Goal: Obtain resource: Download file/media

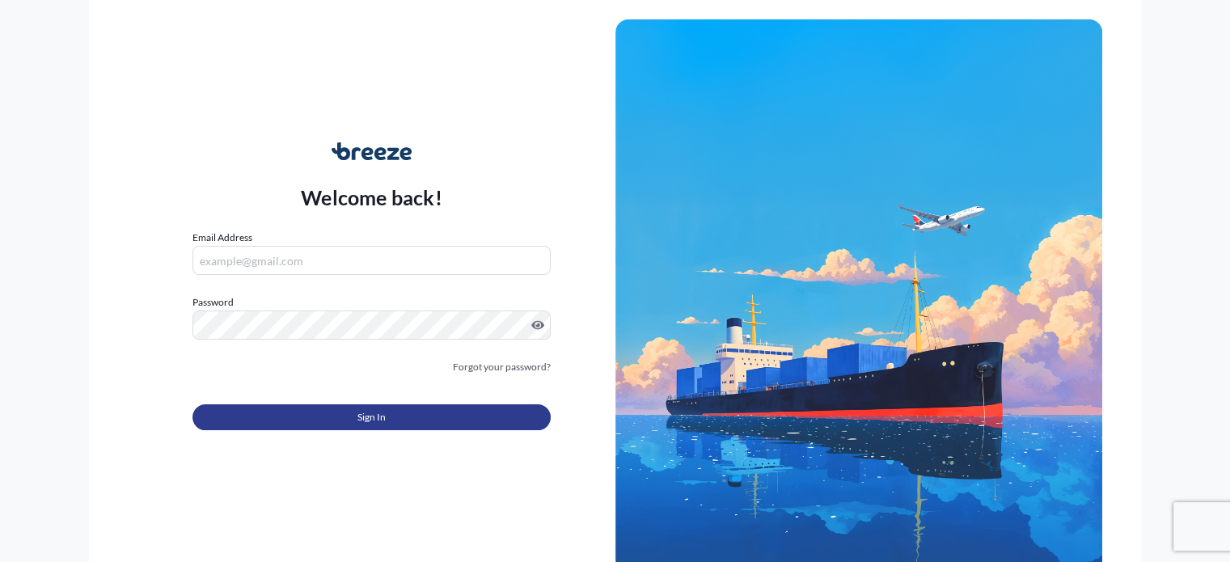
type input "[PERSON_NAME][EMAIL_ADDRESS][PERSON_NAME][DOMAIN_NAME]"
click at [366, 418] on span "Sign In" at bounding box center [371, 417] width 28 height 16
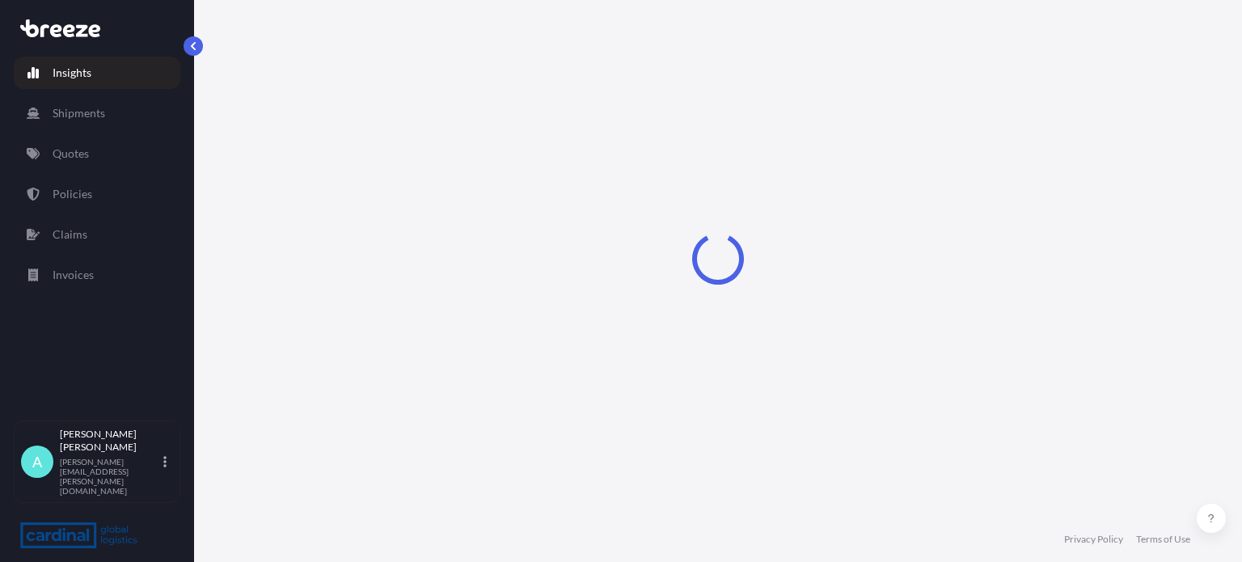
select select "2025"
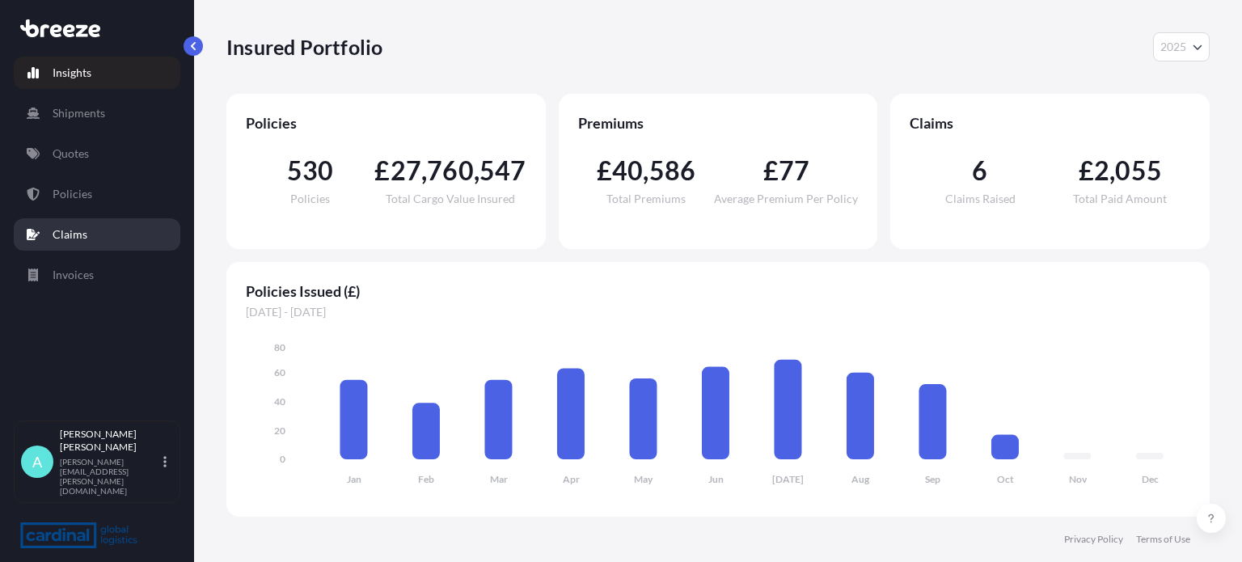
click at [129, 232] on link "Claims" at bounding box center [97, 234] width 167 height 32
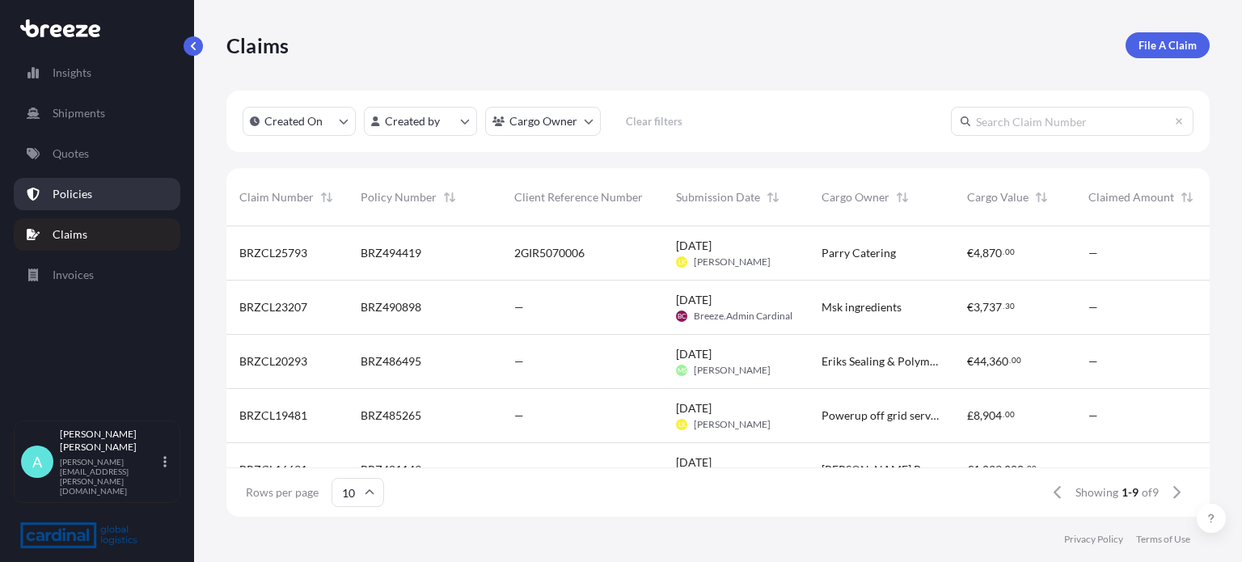
click at [116, 187] on link "Policies" at bounding box center [97, 194] width 167 height 32
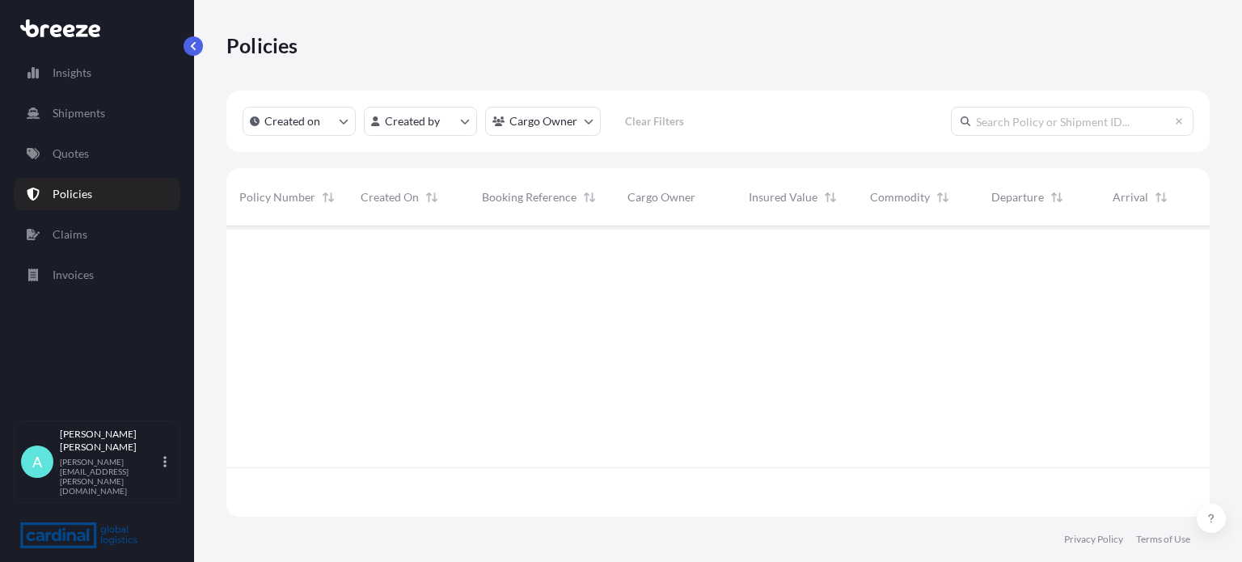
scroll to position [287, 971]
click at [1004, 126] on input "text" at bounding box center [1072, 121] width 243 height 29
type input "gbc"
drag, startPoint x: 995, startPoint y: 123, endPoint x: 894, endPoint y: 124, distance: 101.1
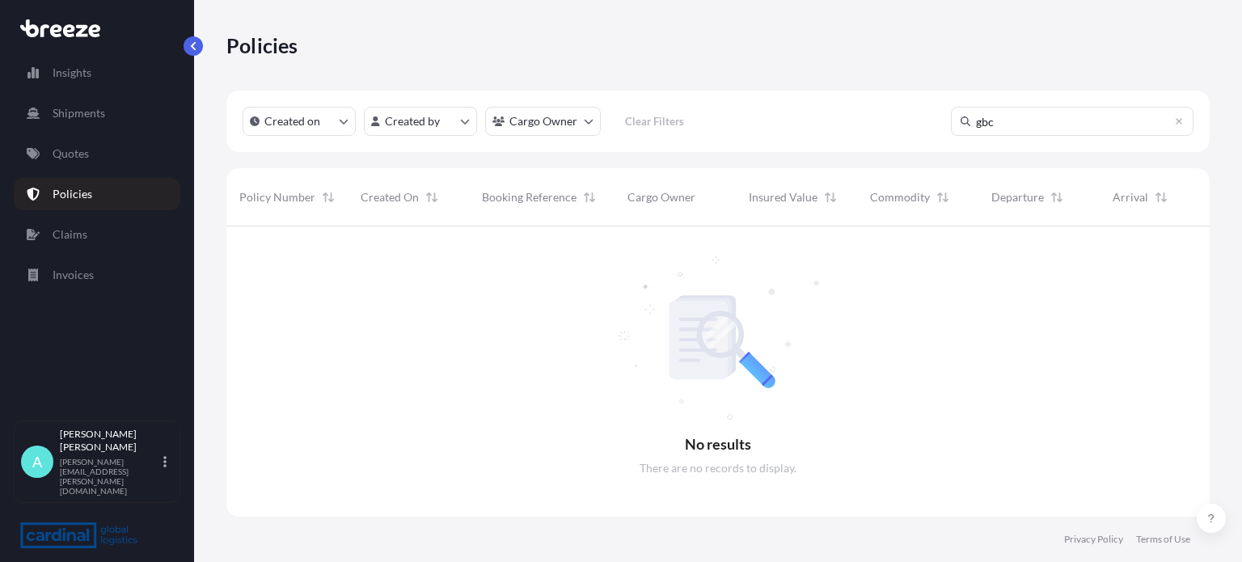
click at [895, 124] on div "Created on Created by Cargo Owner Clear Filters gbc" at bounding box center [718, 121] width 984 height 61
drag, startPoint x: 842, startPoint y: 125, endPoint x: 789, endPoint y: 120, distance: 53.7
click at [812, 122] on div "Created on Created by Cargo Owner Clear Filters gbc" at bounding box center [718, 121] width 984 height 61
click at [458, 122] on html "Insights Shipments Quotes Policies Claims Invoices A [PERSON_NAME] [PERSON_NAME…" at bounding box center [621, 281] width 1242 height 562
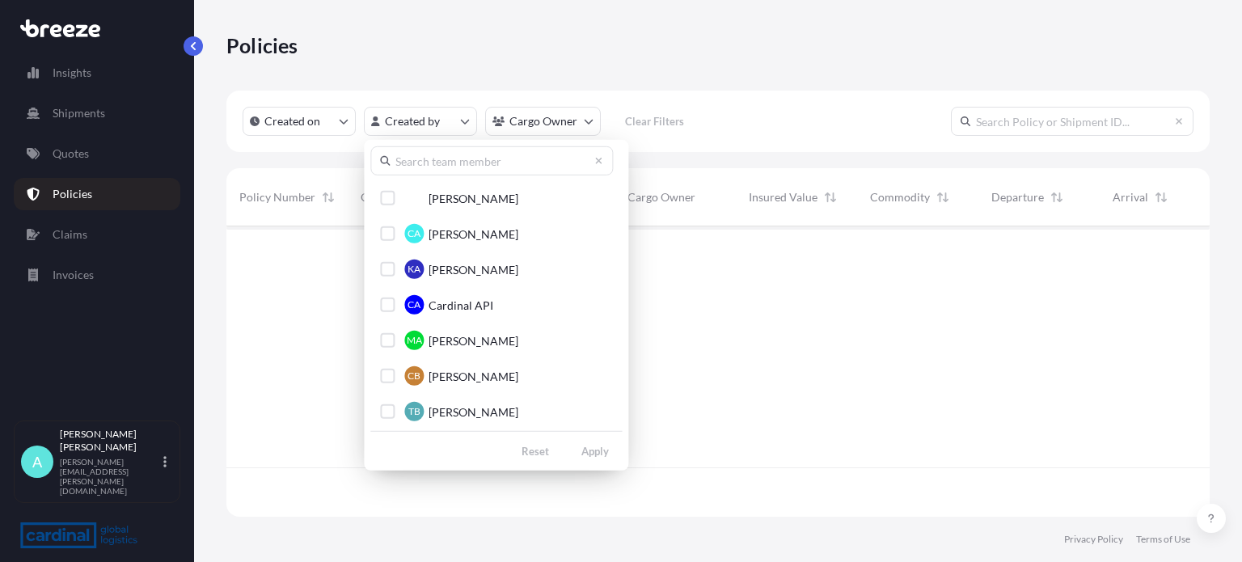
click at [476, 174] on input "text" at bounding box center [491, 160] width 243 height 29
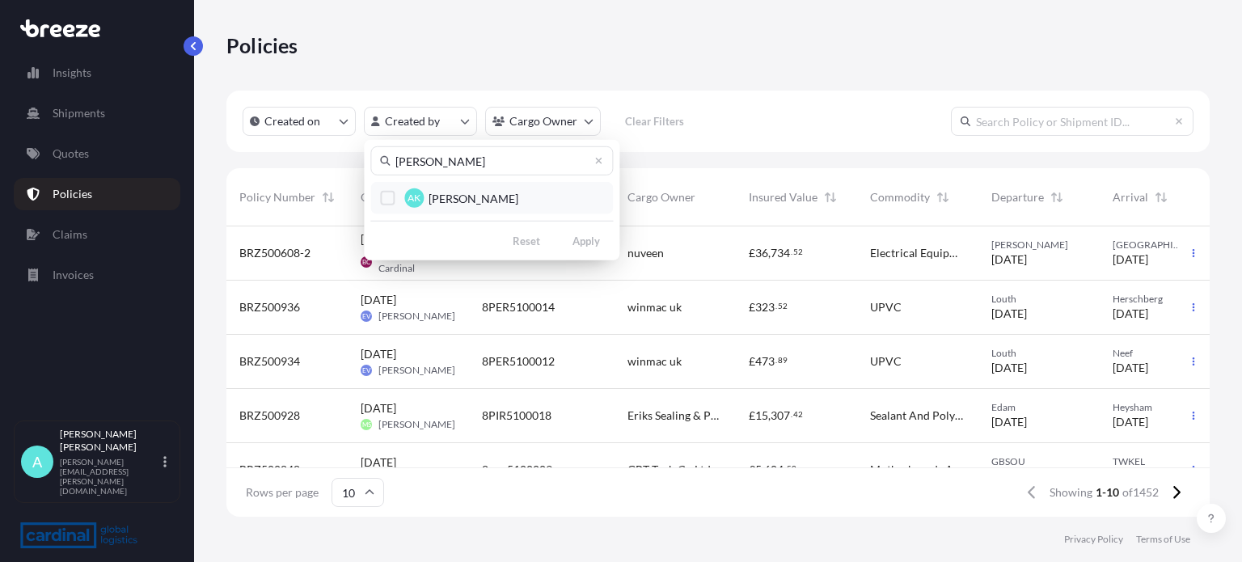
type input "[PERSON_NAME]"
click at [450, 190] on span "[PERSON_NAME]" at bounding box center [474, 198] width 90 height 16
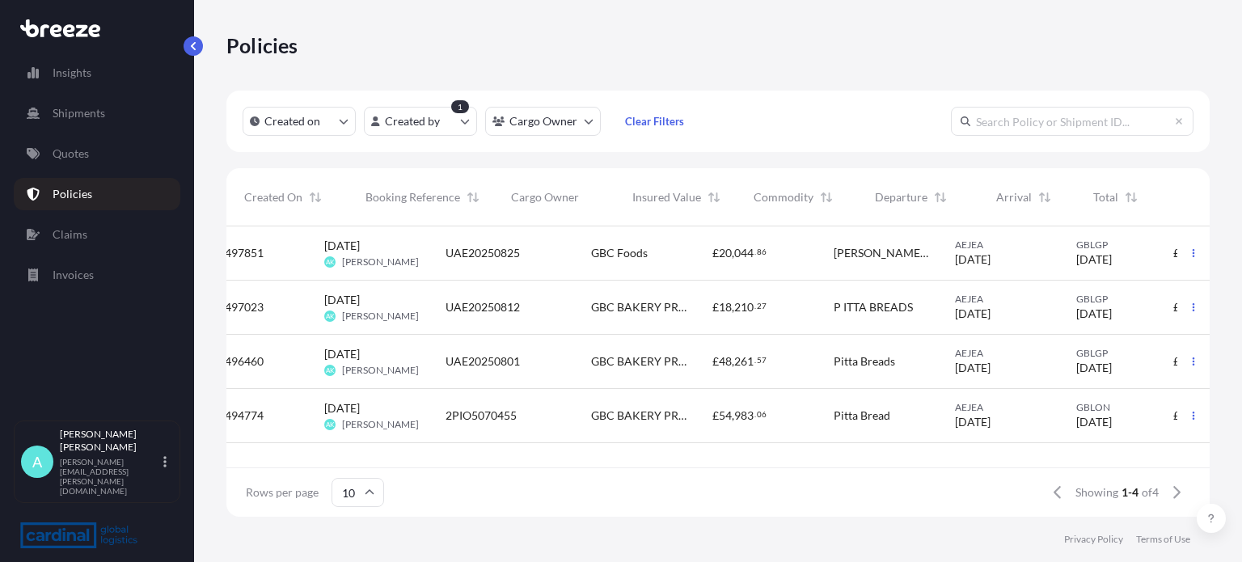
scroll to position [0, 116]
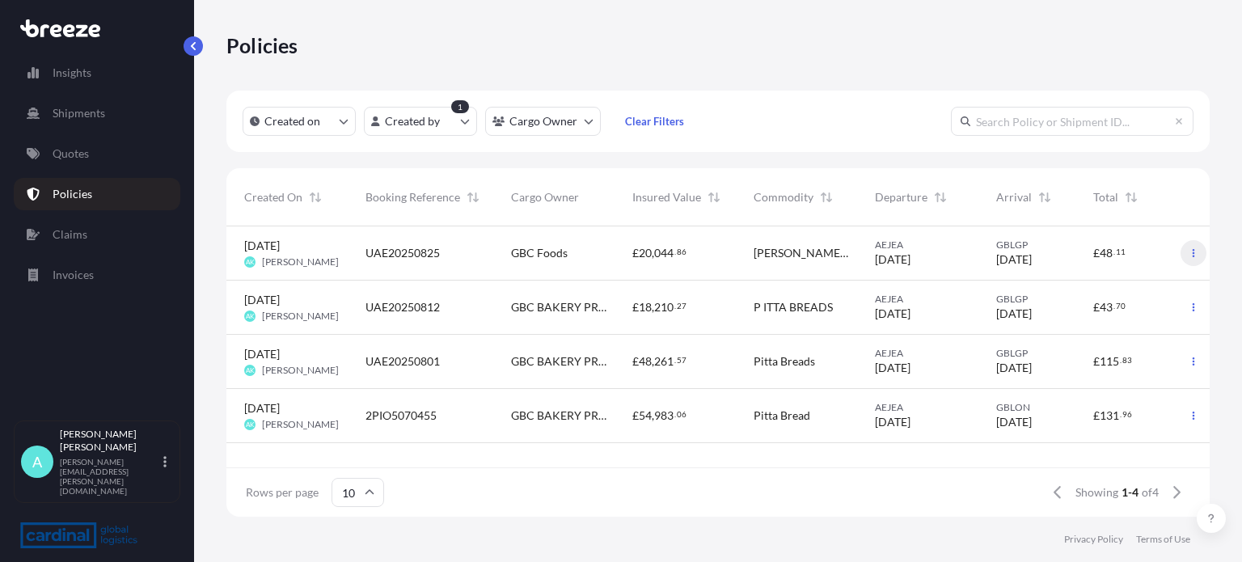
click at [1191, 254] on icon "button" at bounding box center [1194, 253] width 10 height 10
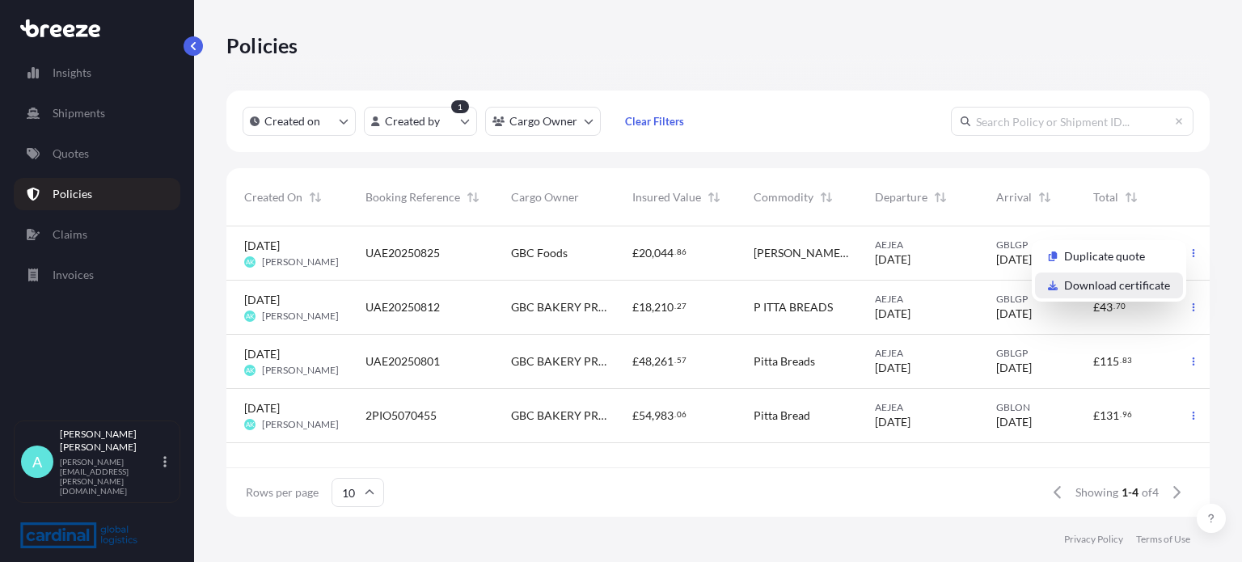
click at [1143, 285] on p "Download certificate" at bounding box center [1117, 285] width 106 height 16
click at [1119, 278] on p "Download certificate" at bounding box center [1117, 285] width 106 height 16
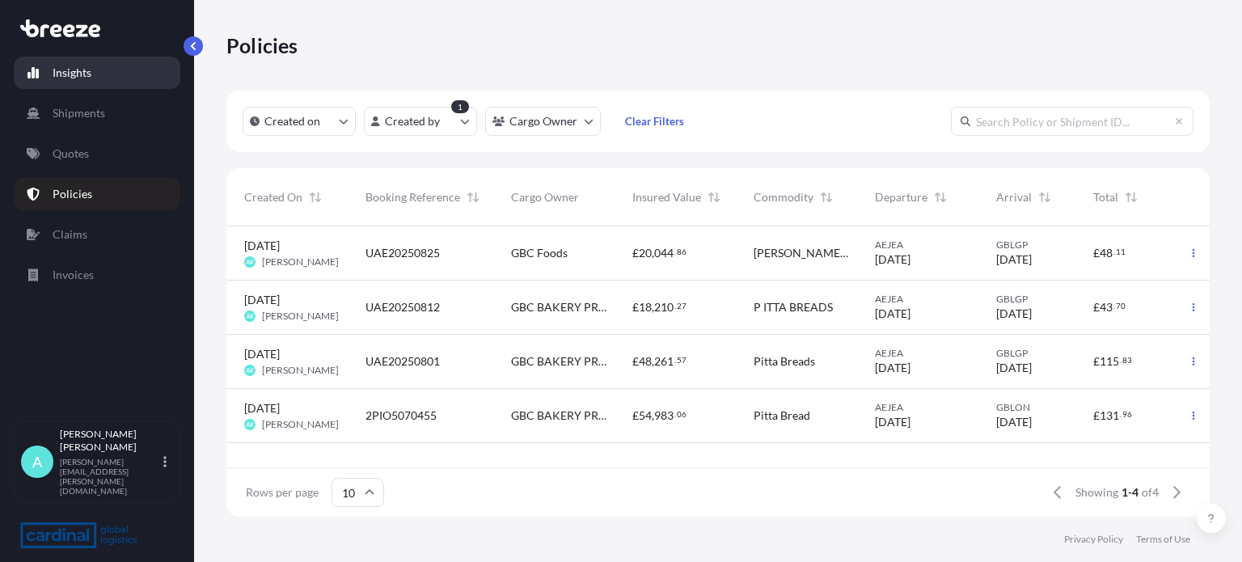
click at [100, 78] on link "Insights" at bounding box center [97, 73] width 167 height 32
select select "2025"
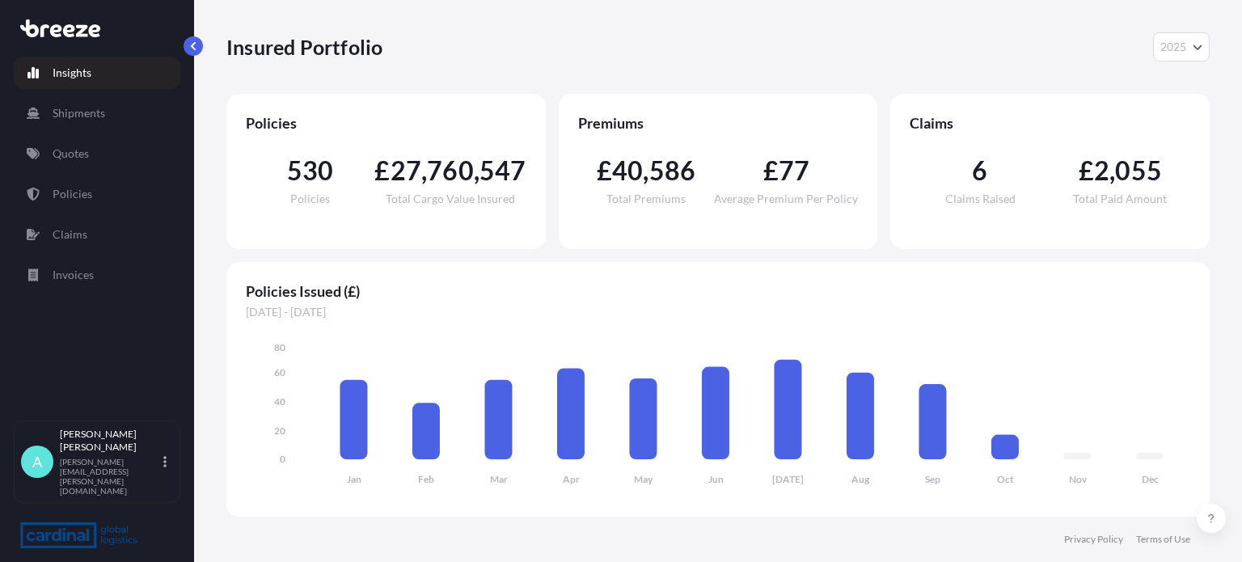
click at [980, 179] on span "6" at bounding box center [979, 171] width 15 height 26
click at [1101, 173] on span "2" at bounding box center [1101, 171] width 15 height 26
